Goal: Task Accomplishment & Management: Manage account settings

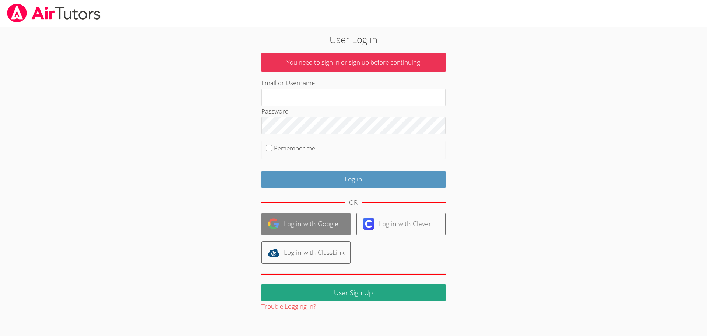
click at [289, 224] on link "Log in with Google" at bounding box center [306, 224] width 89 height 22
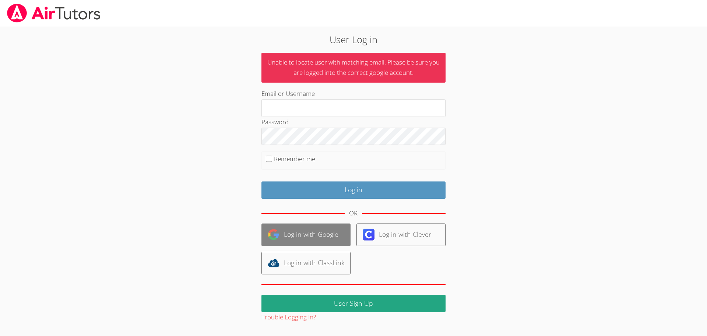
click at [324, 236] on link "Log in with Google" at bounding box center [306, 234] width 89 height 22
